Goal: Find specific page/section: Find specific page/section

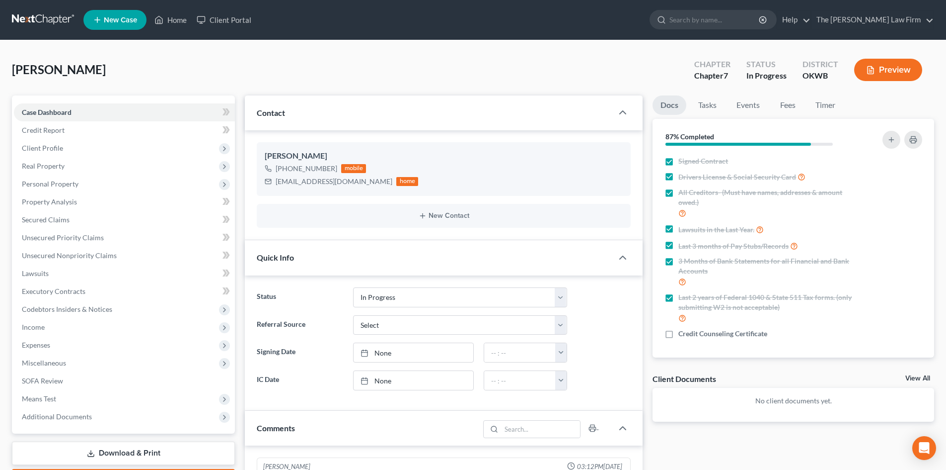
select select "4"
click at [719, 22] on input "search" at bounding box center [715, 19] width 91 height 18
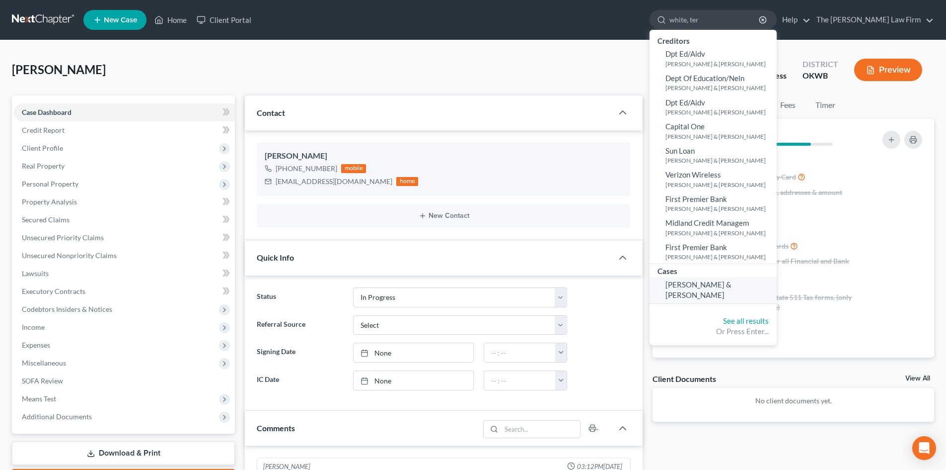
type input "white, ter"
click at [732, 285] on span "[PERSON_NAME] & [PERSON_NAME]" at bounding box center [699, 289] width 66 height 19
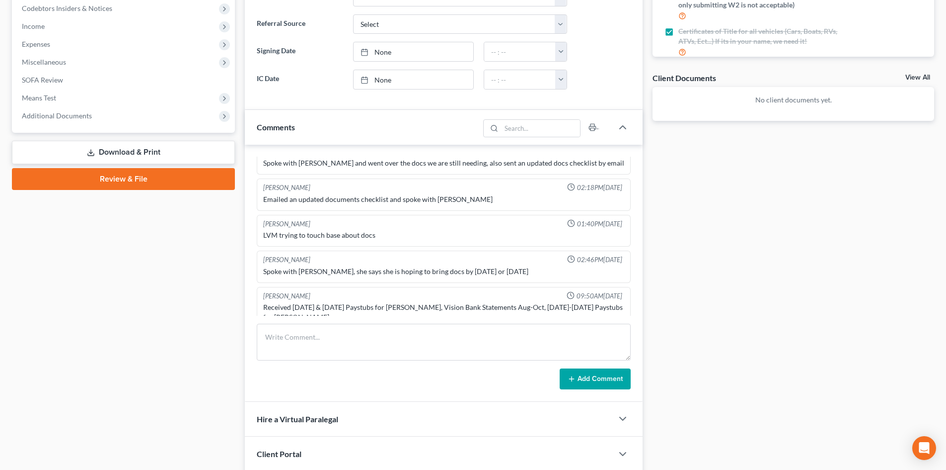
scroll to position [348, 0]
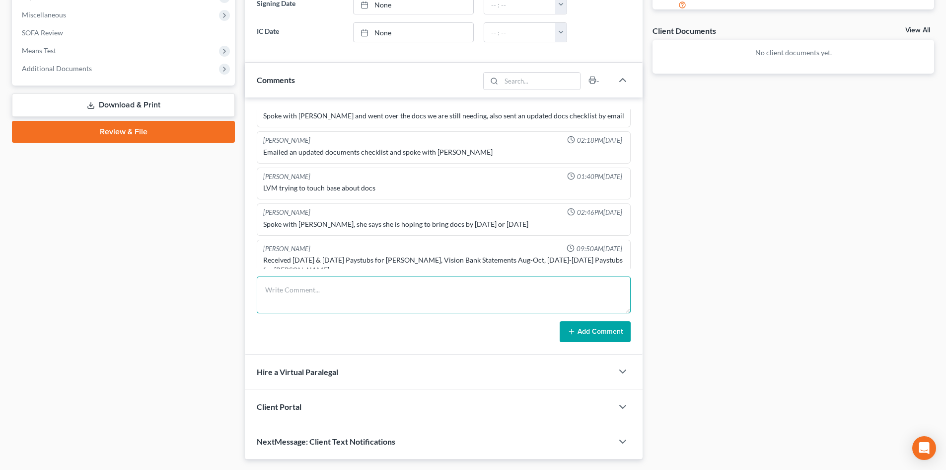
click at [291, 300] on textarea at bounding box center [444, 294] width 374 height 37
click at [299, 292] on textarea "LVM adv my be closing the case for inactivity" at bounding box center [444, 294] width 374 height 37
type textarea "LVM adv may be closing the case for inactivity"
click at [576, 333] on icon at bounding box center [572, 331] width 8 height 8
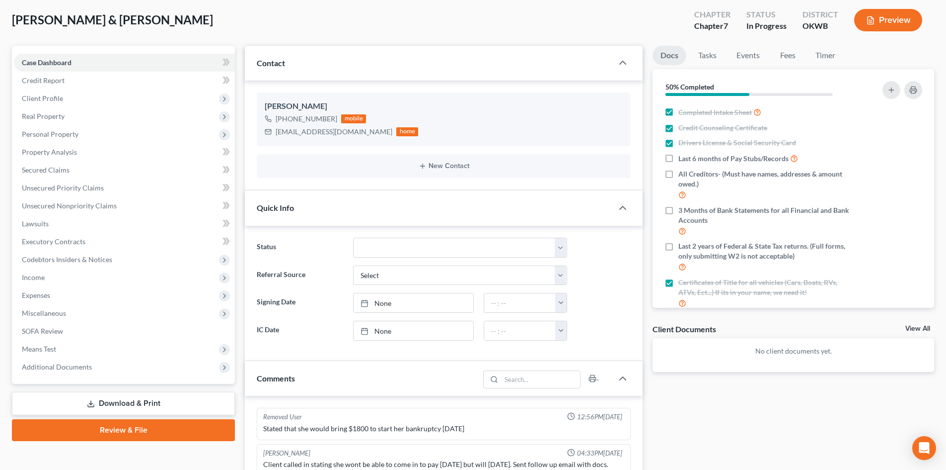
scroll to position [0, 0]
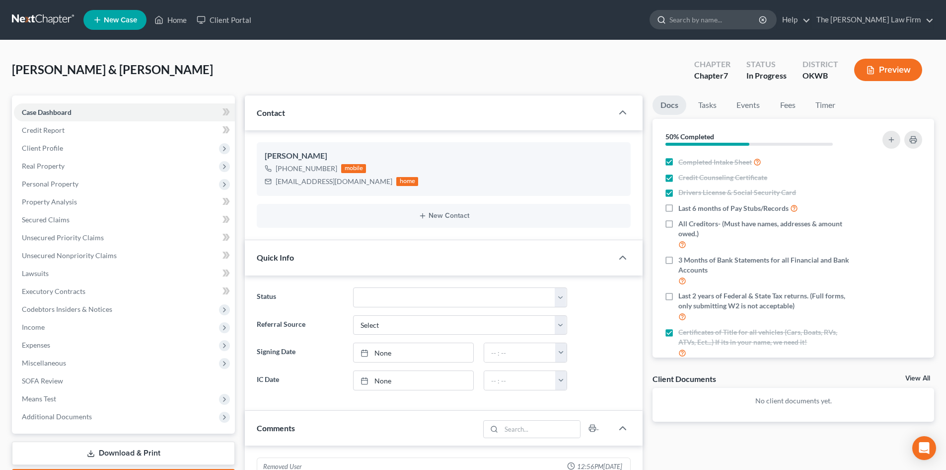
click at [732, 18] on input "search" at bounding box center [715, 19] width 91 height 18
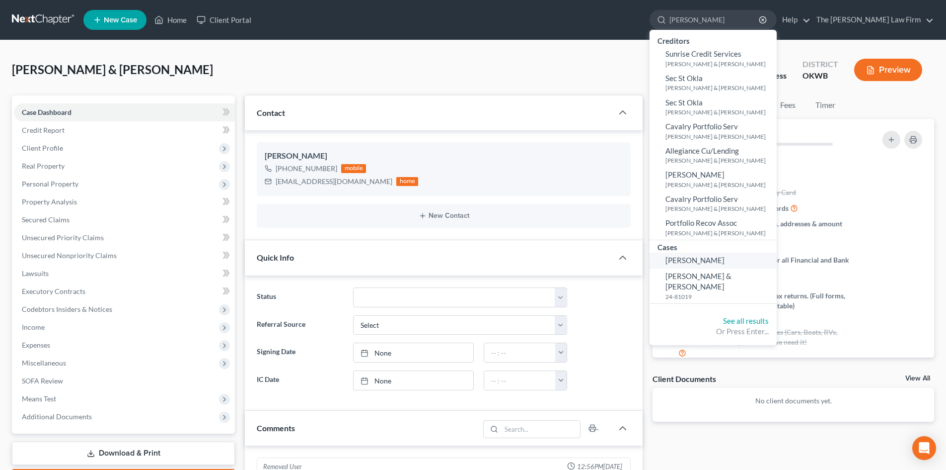
type input "[PERSON_NAME]"
click at [725, 262] on span "[PERSON_NAME]" at bounding box center [695, 259] width 59 height 9
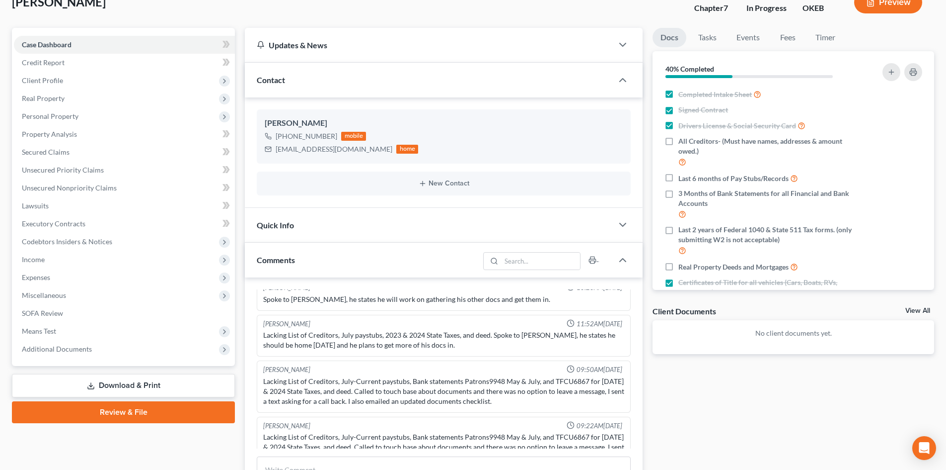
scroll to position [50, 0]
